Goal: Task Accomplishment & Management: Manage account settings

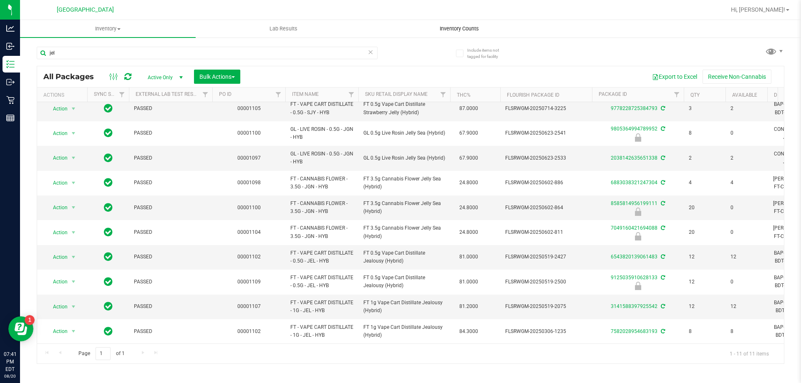
click at [462, 25] on span "Inventory Counts" at bounding box center [459, 29] width 62 height 8
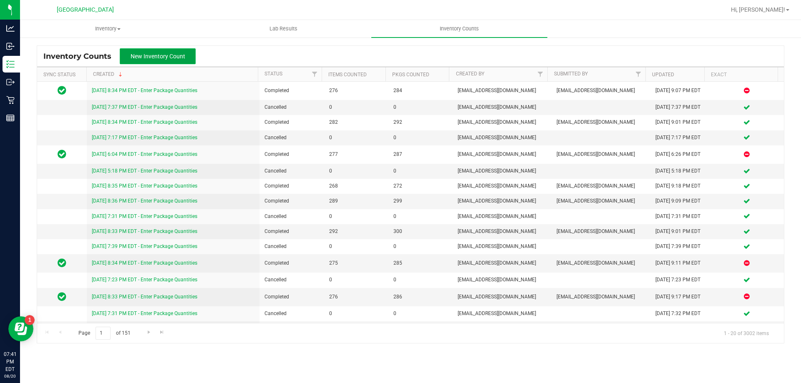
click at [167, 53] on span "New Inventory Count" at bounding box center [158, 56] width 55 height 7
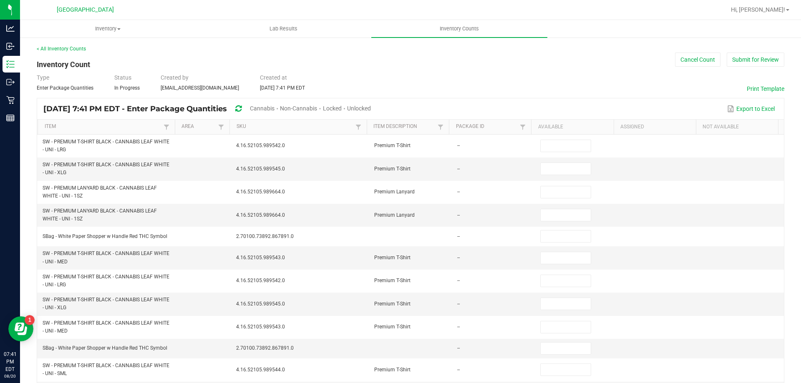
click at [274, 106] on span "Cannabis" at bounding box center [262, 108] width 25 height 7
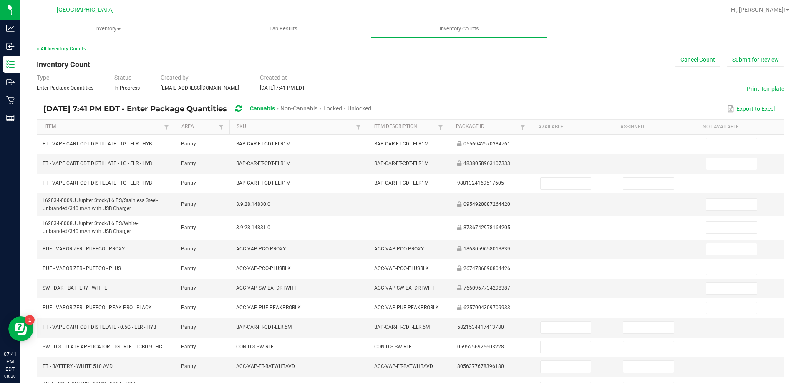
click at [371, 107] on span "Unlocked" at bounding box center [359, 108] width 24 height 7
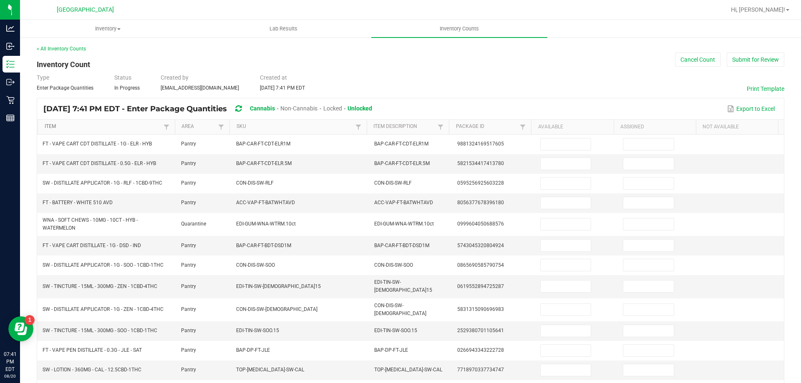
click at [131, 130] on link "Item" at bounding box center [103, 126] width 117 height 7
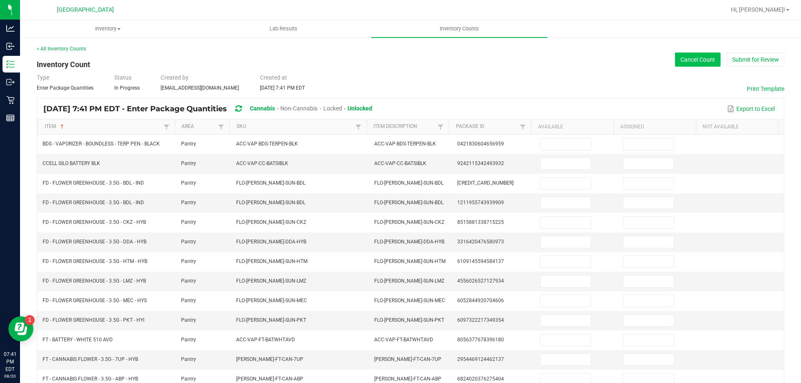
click at [696, 62] on button "Cancel Count" at bounding box center [697, 60] width 45 height 14
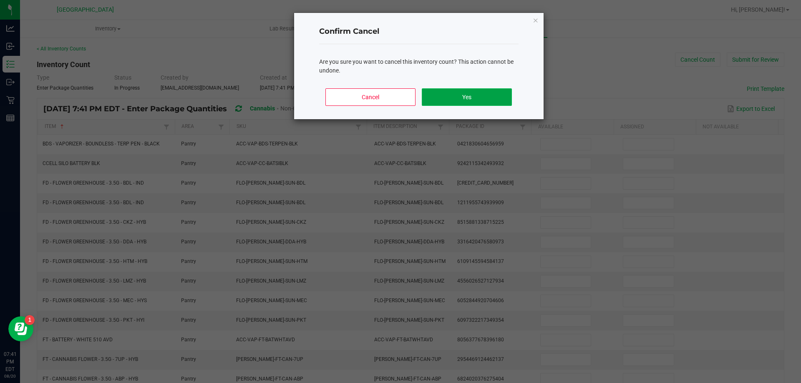
click at [500, 98] on button "Yes" at bounding box center [467, 97] width 90 height 18
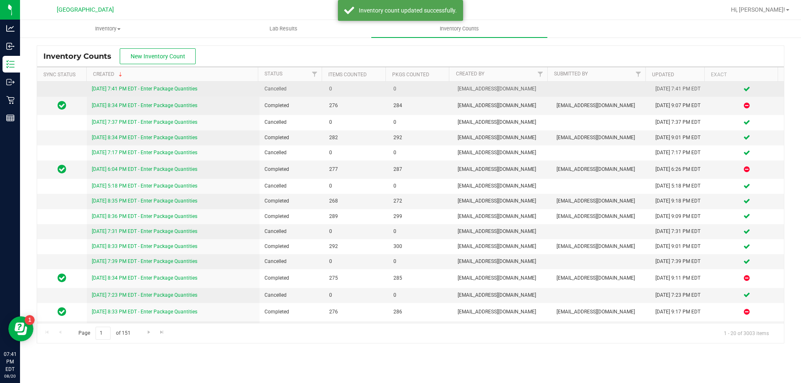
click at [190, 87] on link "[DATE] 7:41 PM EDT - Enter Package Quantities" at bounding box center [144, 89] width 105 height 6
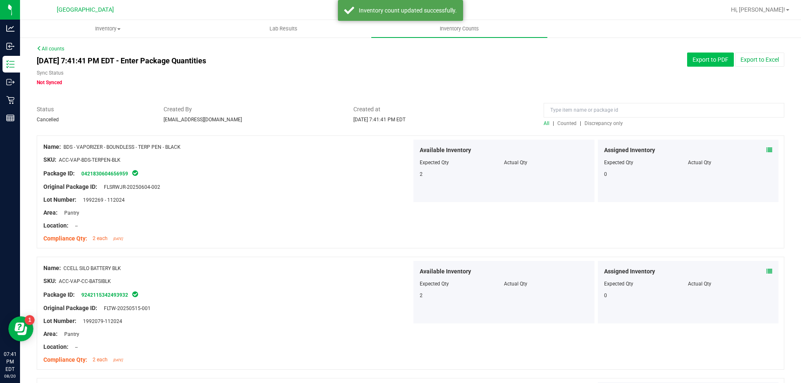
click at [718, 61] on button "Export to PDF" at bounding box center [710, 60] width 47 height 14
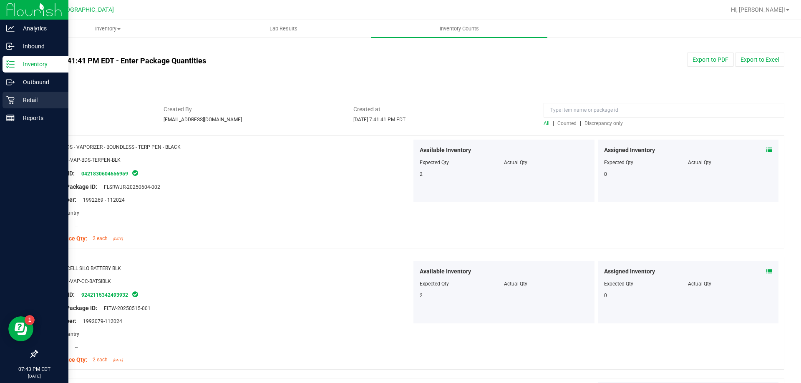
click at [22, 100] on p "Retail" at bounding box center [40, 100] width 50 height 10
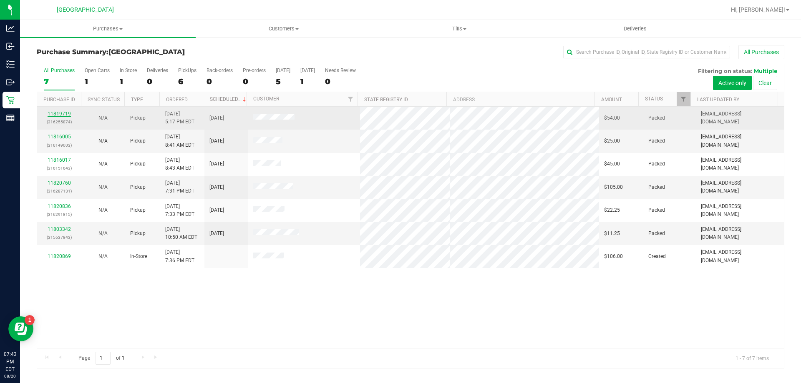
click at [62, 113] on link "11819719" at bounding box center [59, 114] width 23 height 6
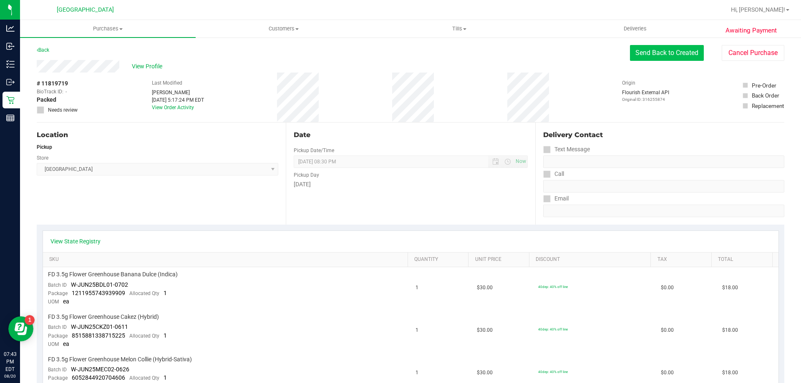
click at [658, 55] on button "Send Back to Created" at bounding box center [667, 53] width 74 height 16
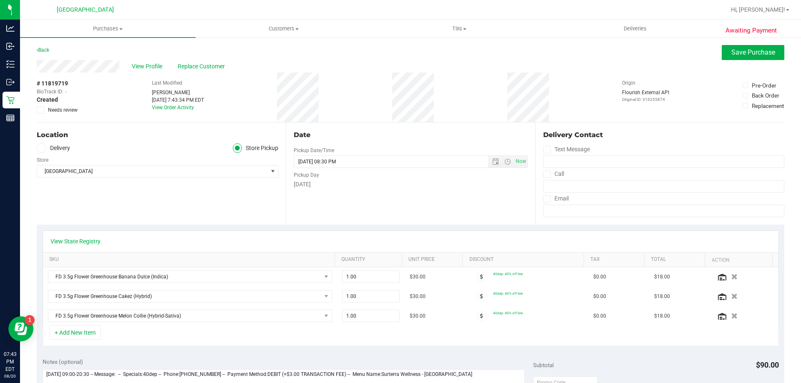
click at [63, 113] on span "Needs review" at bounding box center [63, 110] width 30 height 8
click at [0, 0] on input "Needs review" at bounding box center [0, 0] width 0 height 0
click at [754, 56] on span "Save Purchase" at bounding box center [753, 52] width 44 height 8
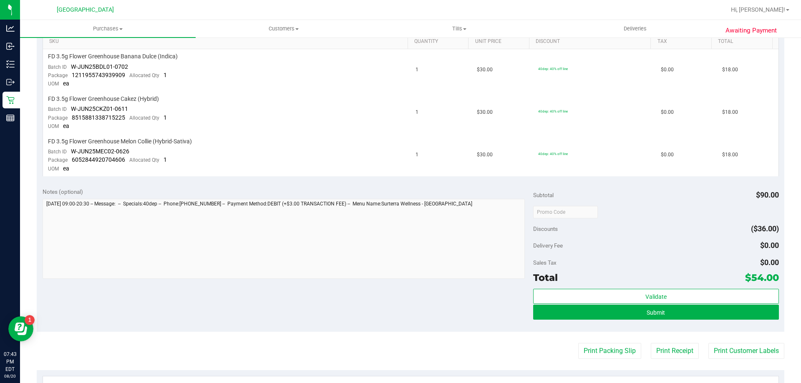
scroll to position [292, 0]
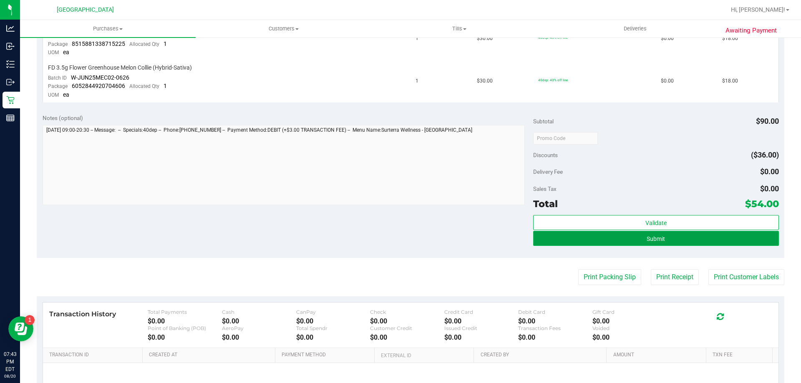
click at [708, 242] on button "Submit" at bounding box center [655, 238] width 245 height 15
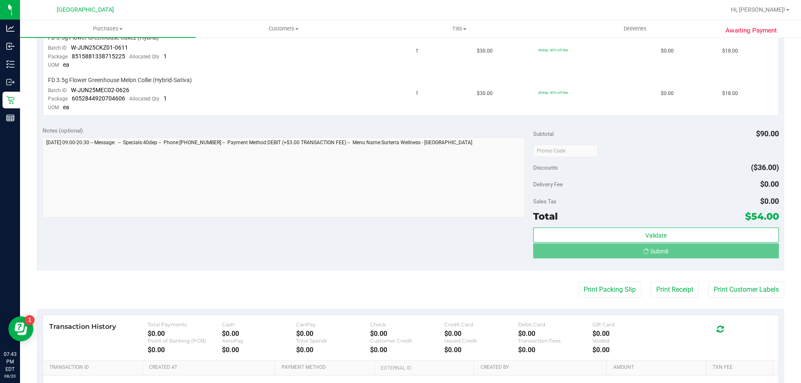
scroll to position [267, 0]
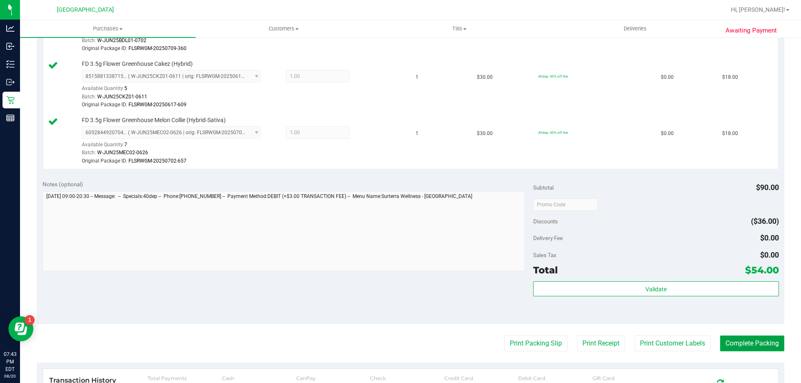
click at [755, 342] on button "Complete Packing" at bounding box center [752, 344] width 64 height 16
click at [755, 342] on button "Complete Packing" at bounding box center [748, 344] width 71 height 16
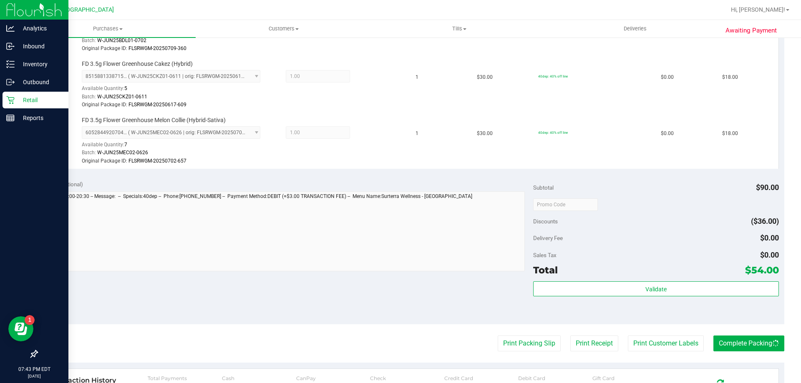
click at [16, 100] on p "Retail" at bounding box center [40, 100] width 50 height 10
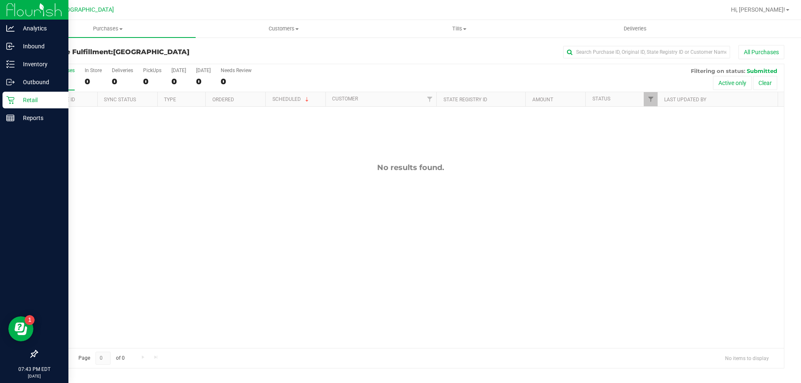
click at [34, 103] on p "Retail" at bounding box center [40, 100] width 50 height 10
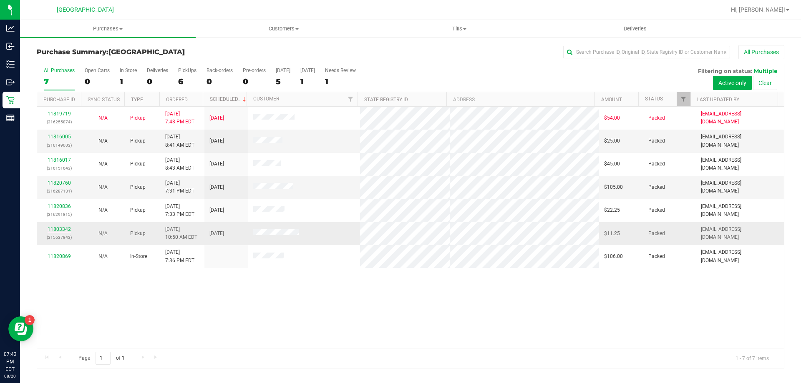
click at [61, 229] on link "11803342" at bounding box center [59, 229] width 23 height 6
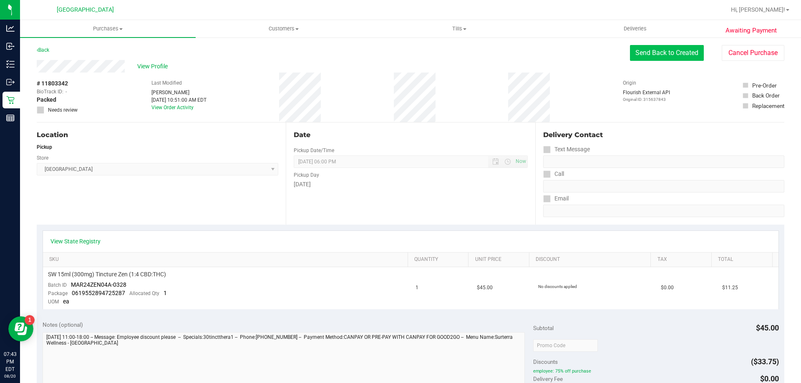
click at [648, 51] on button "Send Back to Created" at bounding box center [667, 53] width 74 height 16
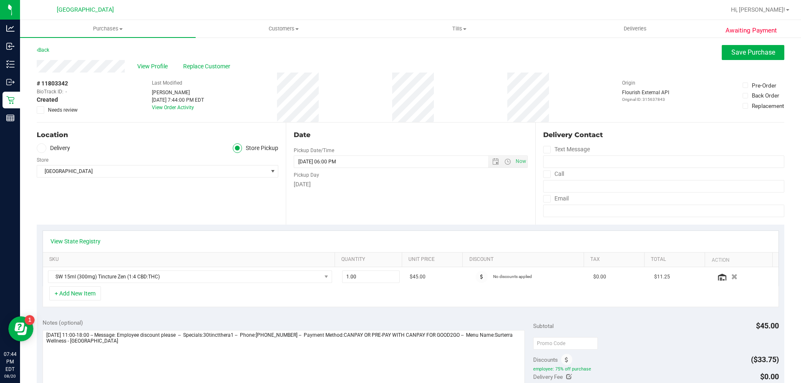
click at [51, 110] on span "Needs review" at bounding box center [63, 110] width 30 height 8
click at [0, 0] on input "Needs review" at bounding box center [0, 0] width 0 height 0
click at [740, 55] on span "Save Purchase" at bounding box center [753, 52] width 44 height 8
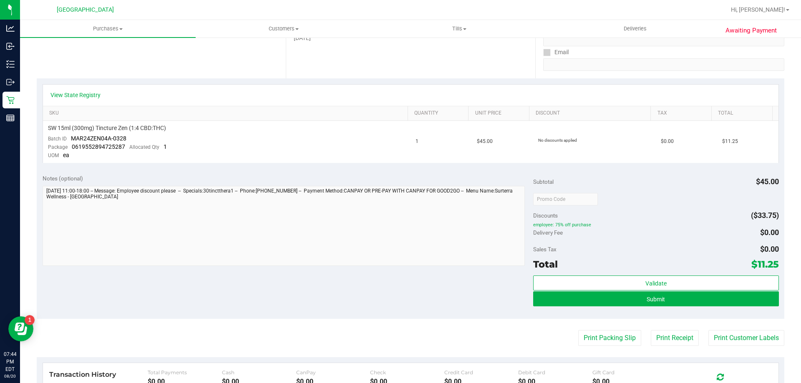
scroll to position [167, 0]
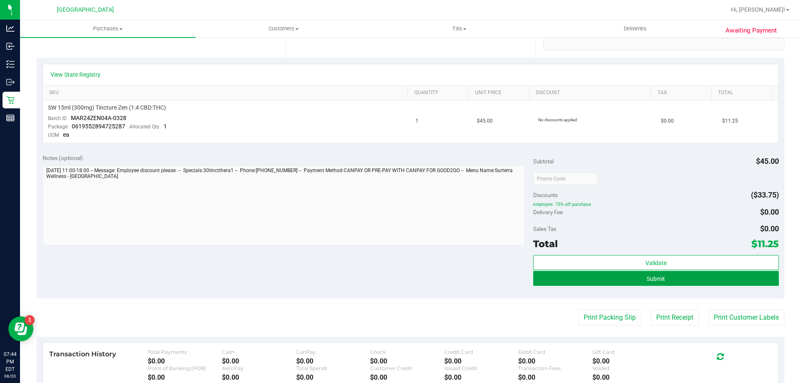
click at [680, 274] on button "Submit" at bounding box center [655, 278] width 245 height 15
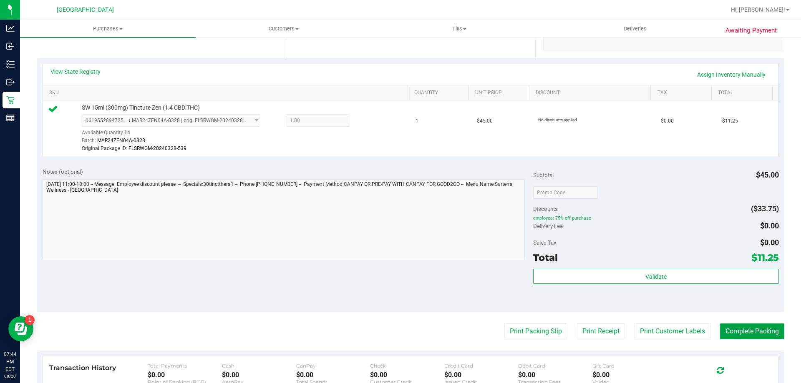
click at [763, 329] on button "Complete Packing" at bounding box center [752, 332] width 64 height 16
click at [763, 329] on button "Complete Packing" at bounding box center [748, 332] width 71 height 16
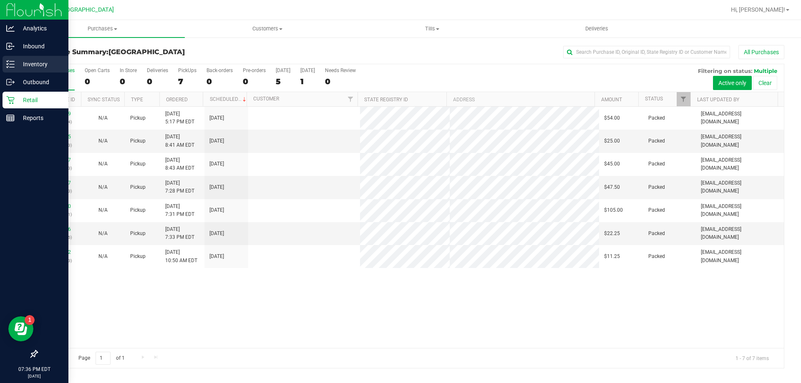
click at [25, 61] on p "Inventory" at bounding box center [40, 64] width 50 height 10
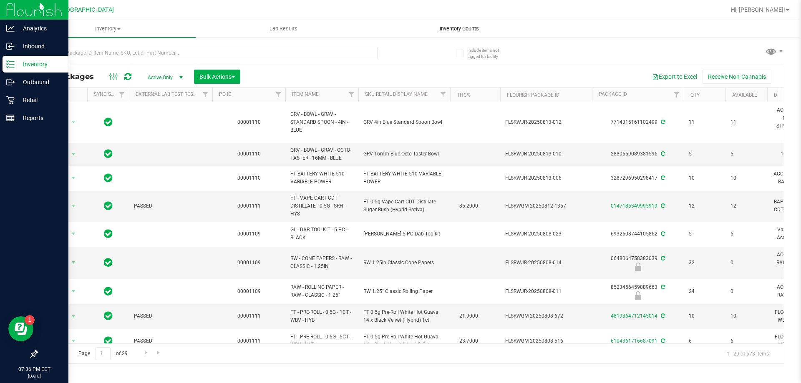
click at [471, 30] on span "Inventory Counts" at bounding box center [459, 29] width 62 height 8
